Goal: Task Accomplishment & Management: Complete application form

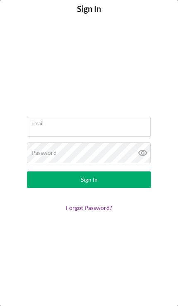
click at [33, 127] on input "Email" at bounding box center [89, 127] width 124 height 20
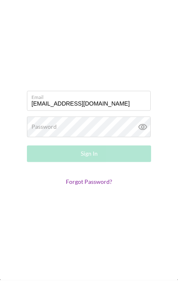
type input "caronchristopher@gmail.com"
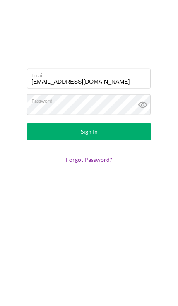
click at [133, 172] on button "Sign In" at bounding box center [89, 180] width 124 height 17
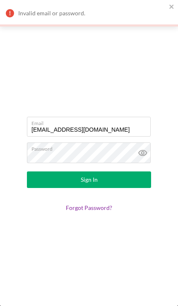
click at [146, 155] on icon at bounding box center [143, 153] width 21 height 21
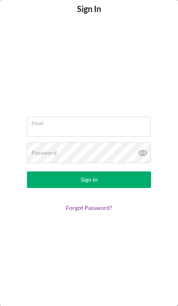
click at [38, 130] on input "Email" at bounding box center [89, 127] width 124 height 20
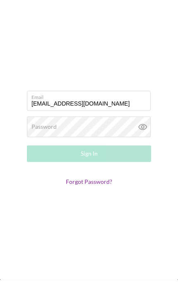
type input "caronchristopher@gmail.com"
click at [48, 150] on label "Password" at bounding box center [44, 153] width 25 height 7
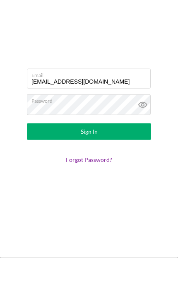
click at [127, 172] on button "Sign In" at bounding box center [89, 180] width 124 height 17
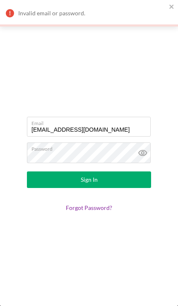
click at [78, 210] on link "Forgot Password?" at bounding box center [89, 207] width 46 height 7
